Goal: Task Accomplishment & Management: Manage account settings

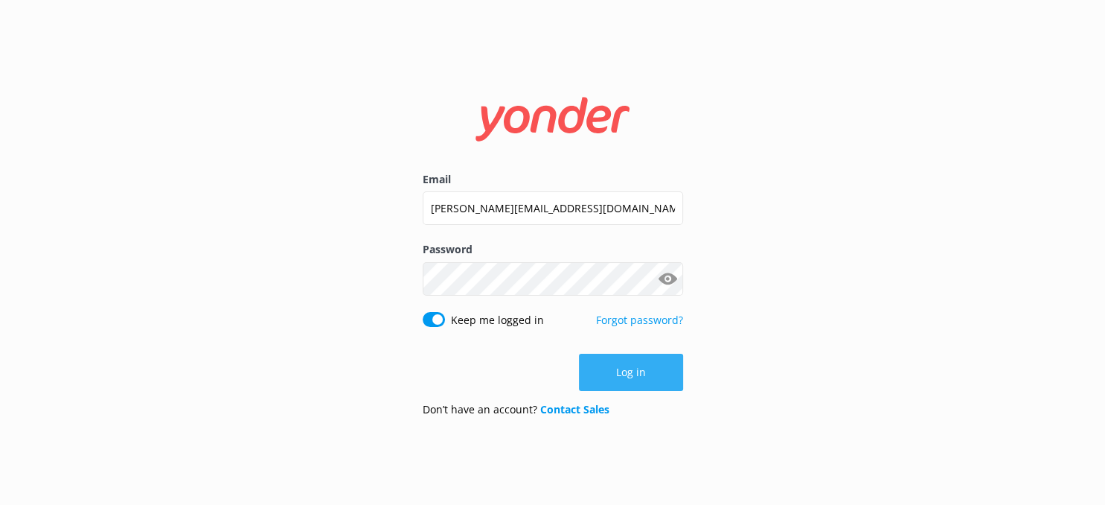
click at [641, 368] on button "Log in" at bounding box center [631, 371] width 104 height 37
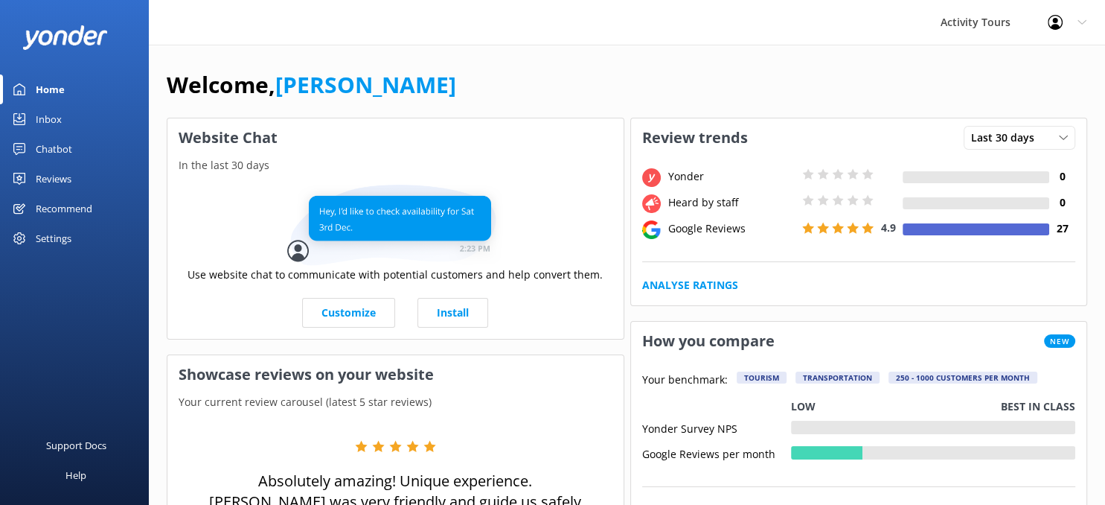
click at [46, 177] on div "Reviews" at bounding box center [54, 179] width 36 height 30
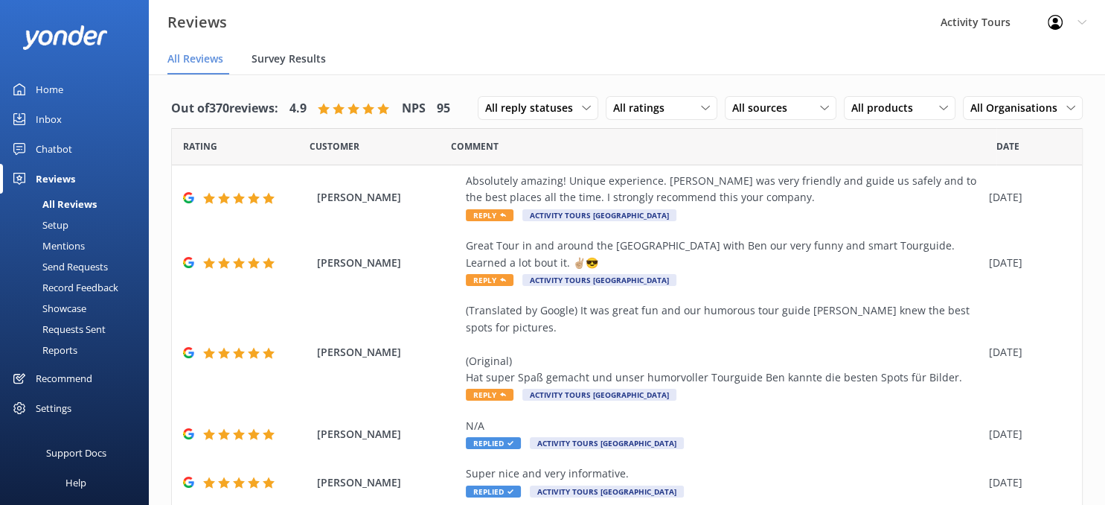
click at [271, 57] on span "Survey Results" at bounding box center [289, 58] width 74 height 15
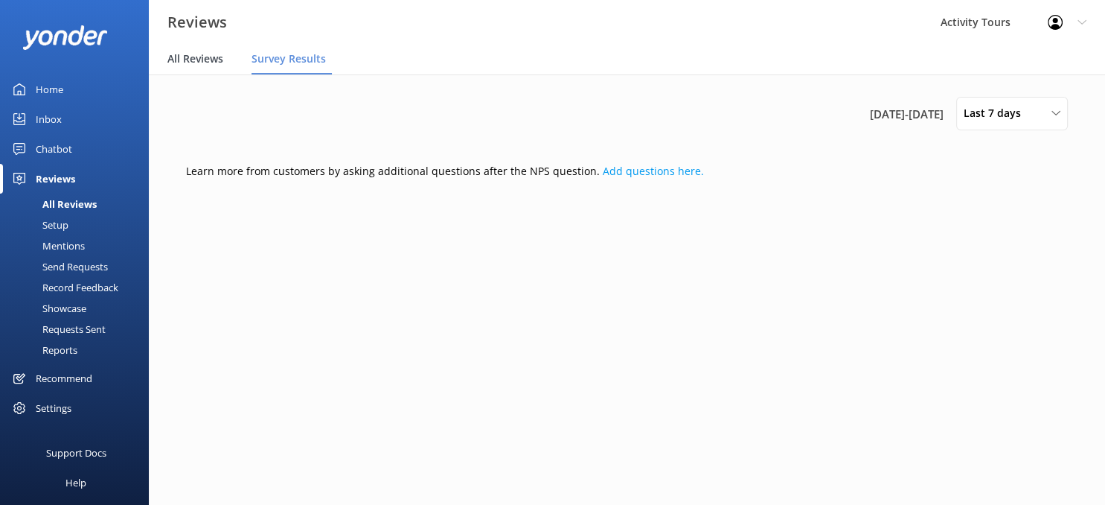
click at [195, 57] on span "All Reviews" at bounding box center [195, 58] width 56 height 15
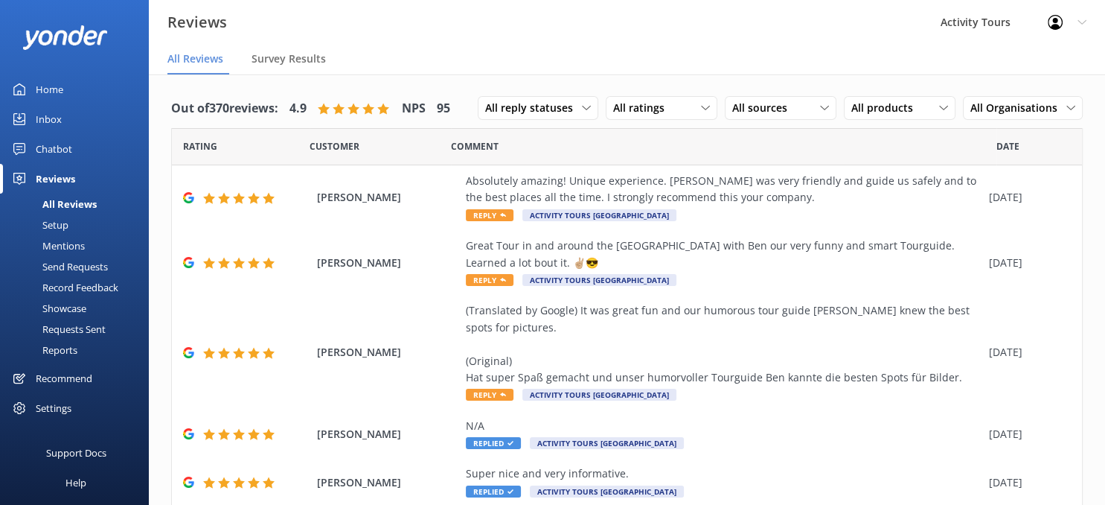
click at [64, 305] on div "Showcase" at bounding box center [47, 308] width 77 height 21
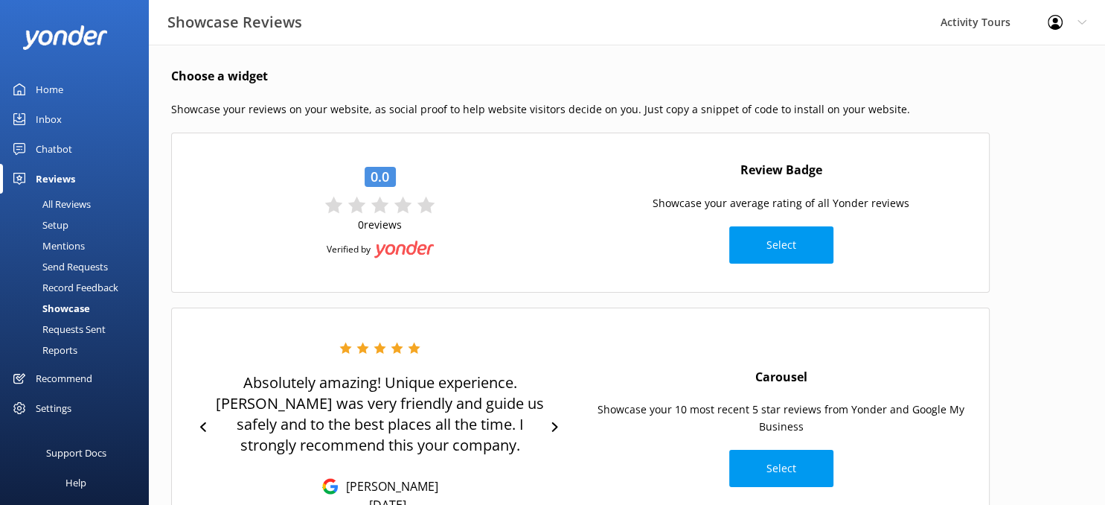
click at [51, 324] on div "Requests Sent" at bounding box center [57, 329] width 97 height 21
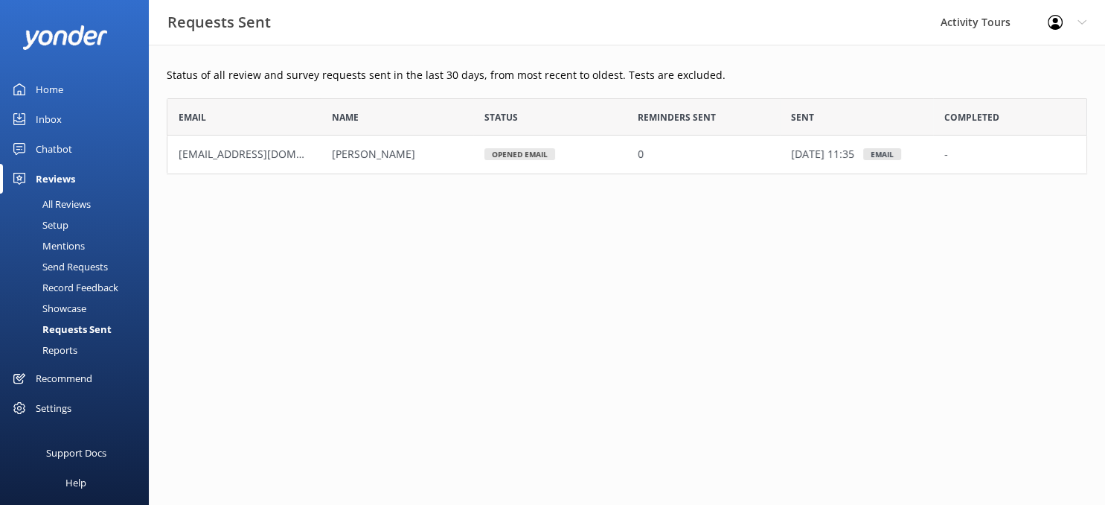
scroll to position [75, 920]
click at [54, 263] on div "Send Requests" at bounding box center [58, 266] width 99 height 21
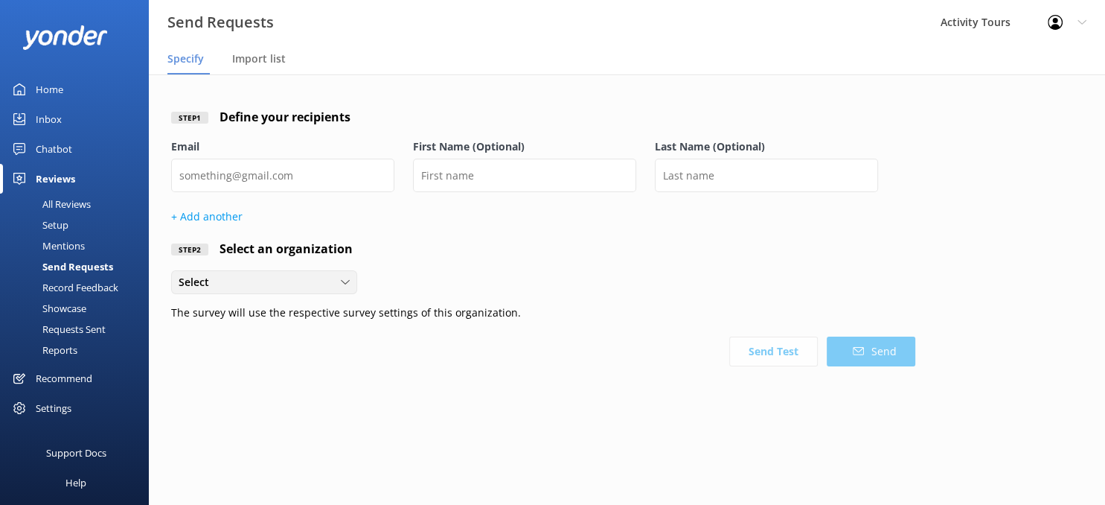
click at [353, 279] on div "Select" at bounding box center [264, 282] width 179 height 16
click at [59, 355] on div "Reports" at bounding box center [43, 349] width 68 height 21
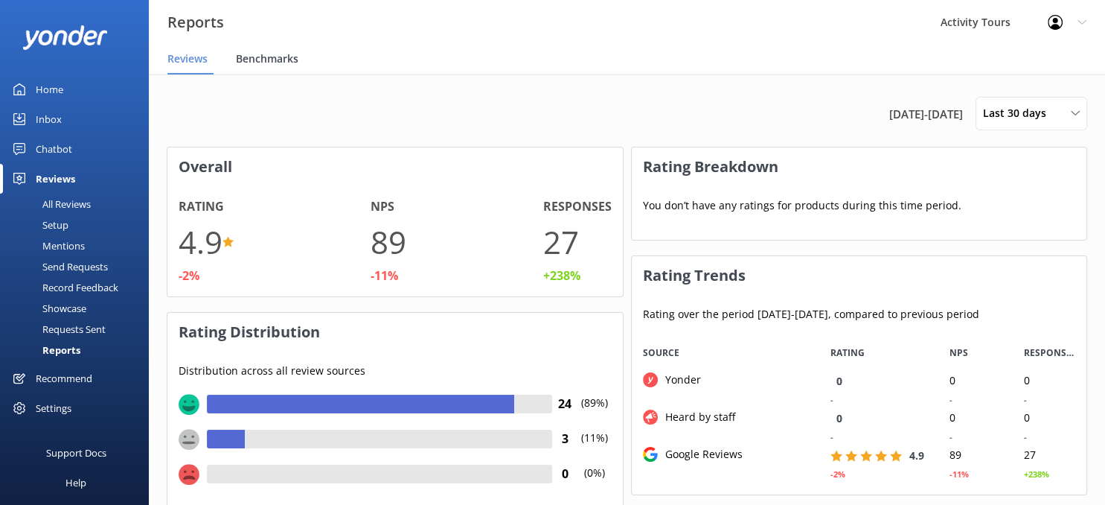
click at [263, 60] on span "Benchmarks" at bounding box center [267, 58] width 63 height 15
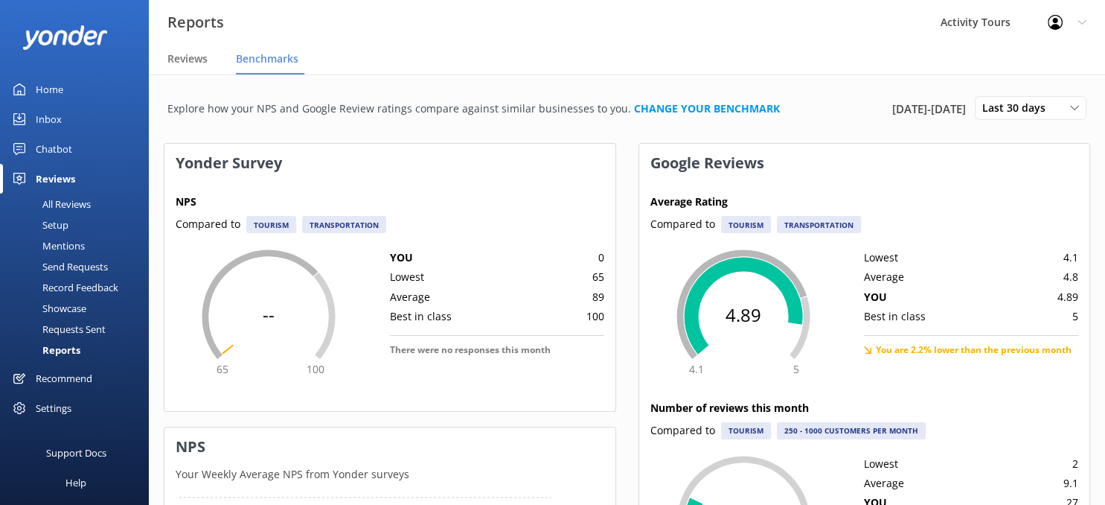
click at [64, 202] on div "All Reviews" at bounding box center [50, 203] width 82 height 21
